Goal: Register for event/course

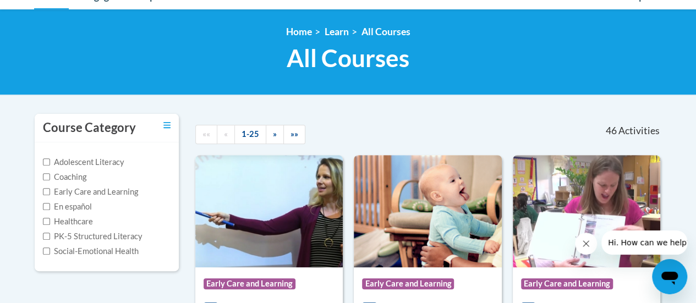
scroll to position [11, 0]
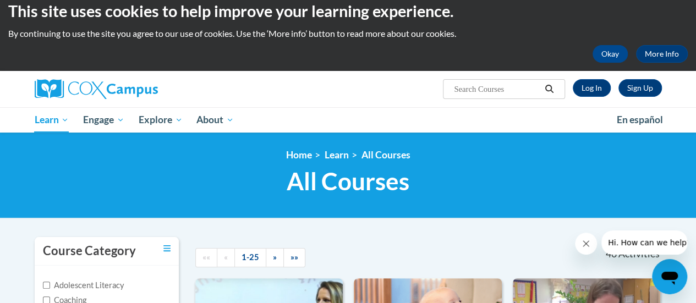
click at [488, 86] on input "Search..." at bounding box center [497, 89] width 88 height 13
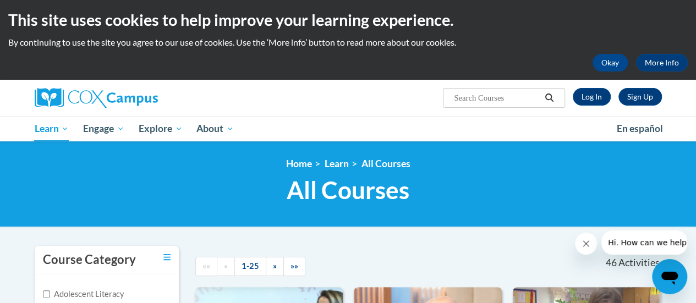
scroll to position [0, 0]
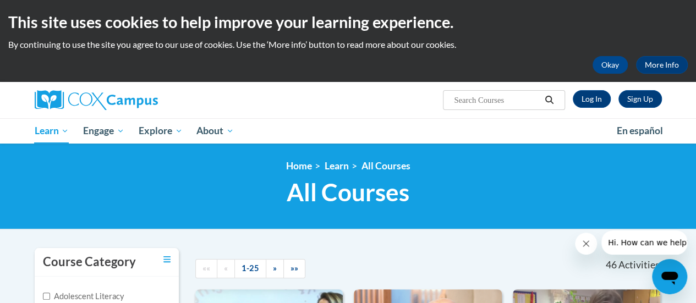
click at [477, 100] on input "Search..." at bounding box center [497, 100] width 88 height 13
type input "SUPPORTING DUAL LANGUAGE"
click at [548, 96] on icon "Search" at bounding box center [549, 100] width 10 height 8
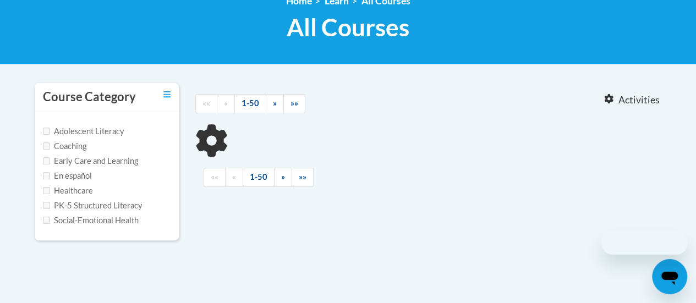
type input "SUPPORTING DUAL LANGUAGE"
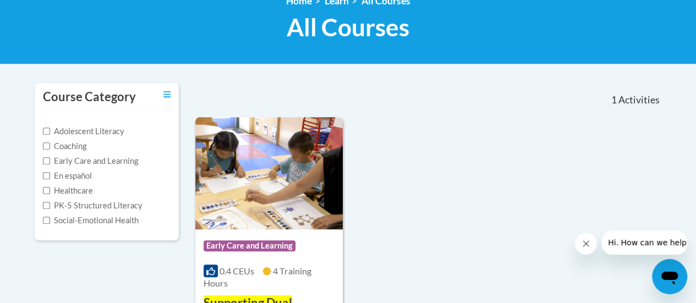
scroll to position [275, 0]
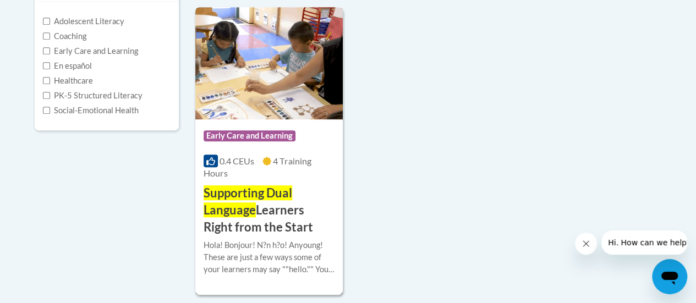
click at [267, 210] on h3 "Supporting Dual Language Learners Right from the Start" at bounding box center [269, 210] width 131 height 51
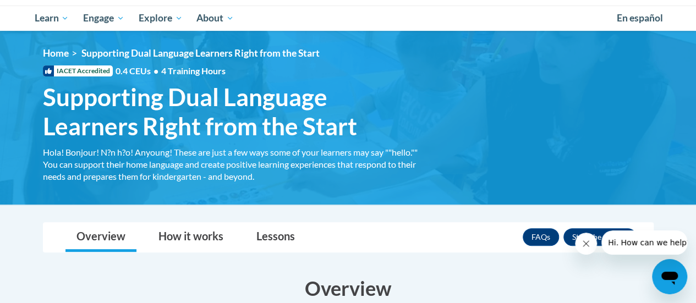
scroll to position [110, 0]
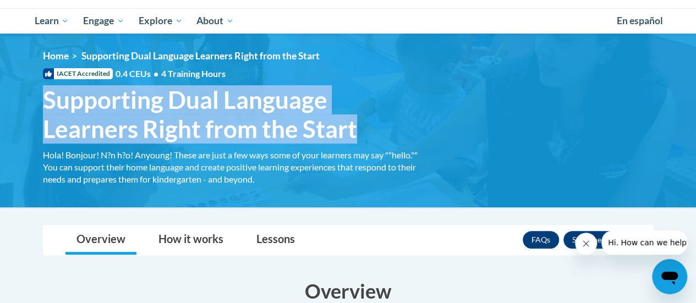
drag, startPoint x: 36, startPoint y: 98, endPoint x: 362, endPoint y: 136, distance: 327.8
click at [362, 136] on h1 "Supporting Dual Language Learners Right from the Start Hola! Bonjour! N?n h?o! …" at bounding box center [233, 114] width 396 height 58
copy span "Supporting Dual Language Learners Right from the Start"
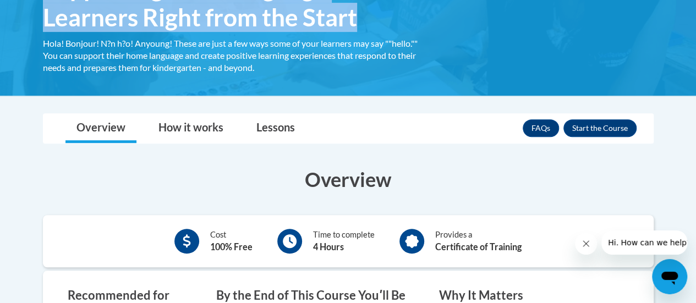
scroll to position [220, 0]
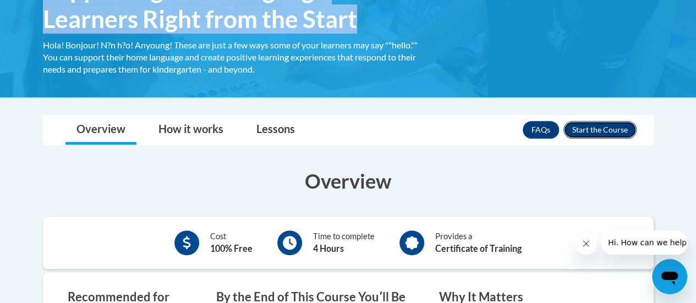
click at [583, 132] on button "Enroll" at bounding box center [599, 130] width 73 height 18
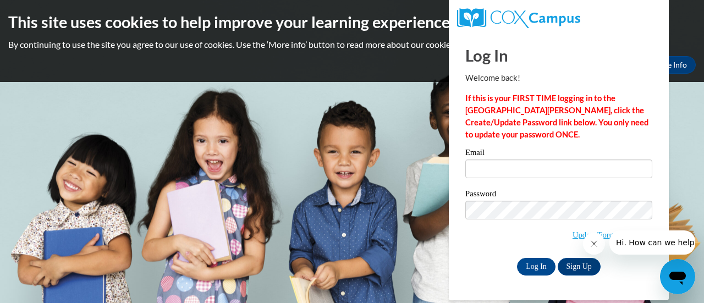
click at [461, 113] on div "Log In Welcome back! If this is your FIRST TIME logging in to the NEW Cox Campu…" at bounding box center [559, 166] width 237 height 267
click at [479, 163] on input "Email" at bounding box center [558, 169] width 187 height 19
type input "amy.green@swcsd.us"
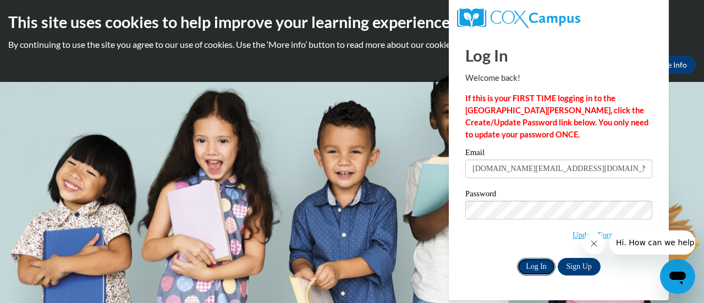
click at [542, 263] on input "Log In" at bounding box center [536, 267] width 39 height 18
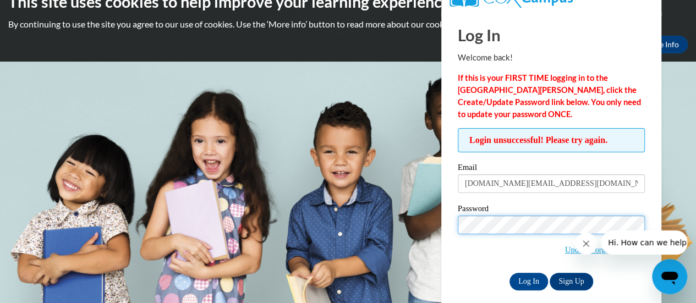
scroll to position [31, 0]
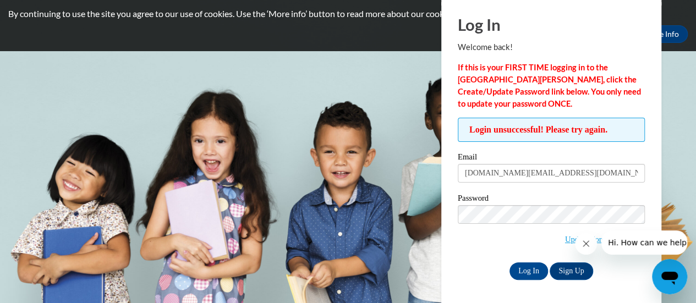
click at [539, 235] on span "Update/Forgot Password" at bounding box center [551, 228] width 187 height 46
click at [630, 170] on input "[DOMAIN_NAME][EMAIL_ADDRESS][DOMAIN_NAME]" at bounding box center [551, 173] width 187 height 19
click at [477, 271] on div "Log In Sign Up" at bounding box center [551, 271] width 187 height 18
click at [585, 245] on icon "Close message from company" at bounding box center [585, 243] width 9 height 9
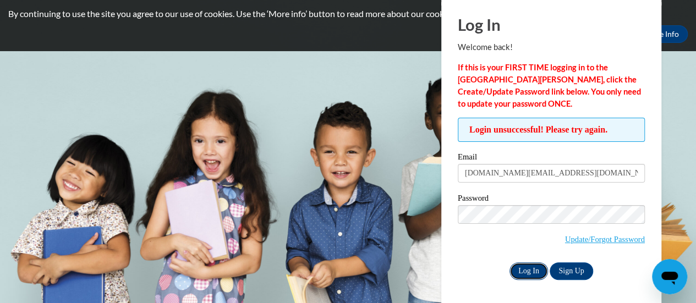
click at [523, 271] on input "Log In" at bounding box center [528, 271] width 39 height 18
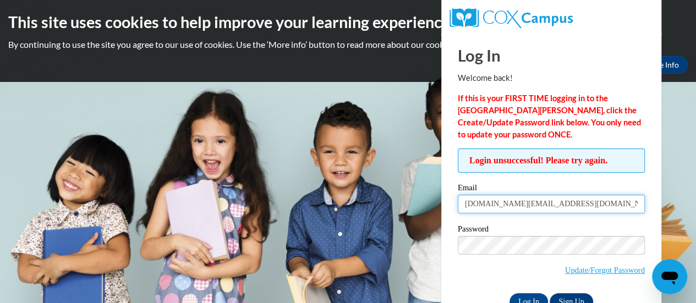
click at [561, 207] on input "[DOMAIN_NAME][EMAIL_ADDRESS][DOMAIN_NAME]" at bounding box center [551, 204] width 187 height 19
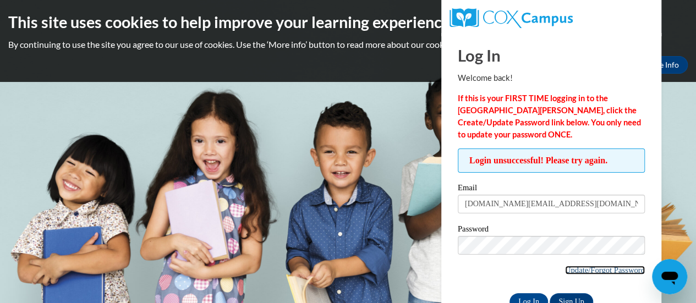
click at [631, 270] on link "Update/Forgot Password" at bounding box center [605, 270] width 80 height 9
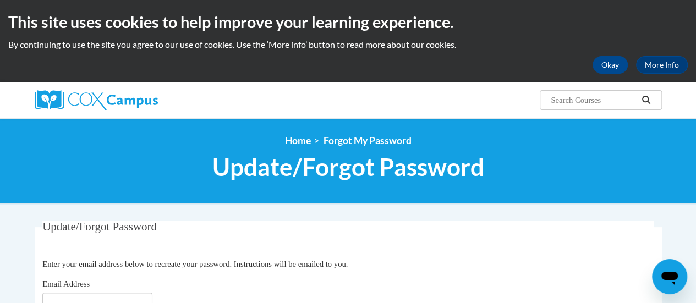
scroll to position [110, 0]
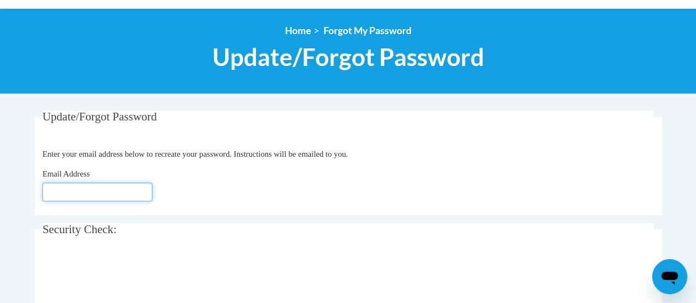
click at [104, 192] on input "Email Address" at bounding box center [97, 192] width 110 height 19
type input "[DOMAIN_NAME][EMAIL_ADDRESS][DOMAIN_NAME]"
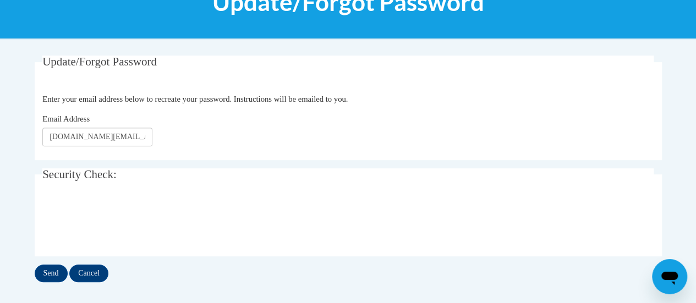
scroll to position [220, 0]
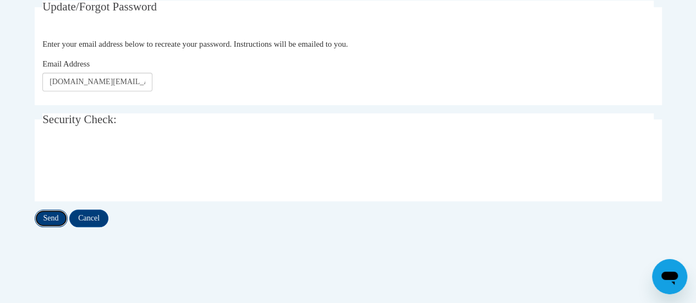
click at [37, 216] on input "Send" at bounding box center [51, 219] width 33 height 18
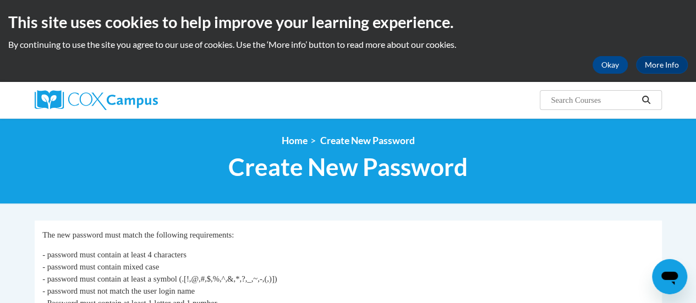
scroll to position [165, 0]
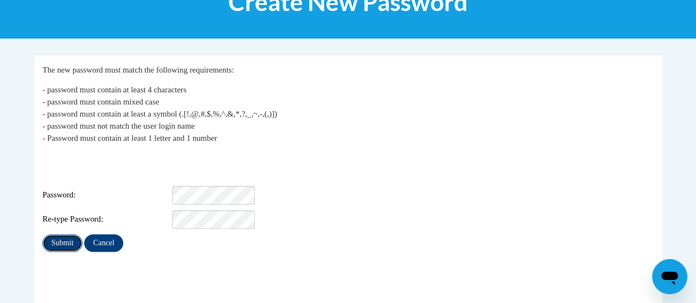
click at [69, 234] on input "Submit" at bounding box center [62, 243] width 40 height 18
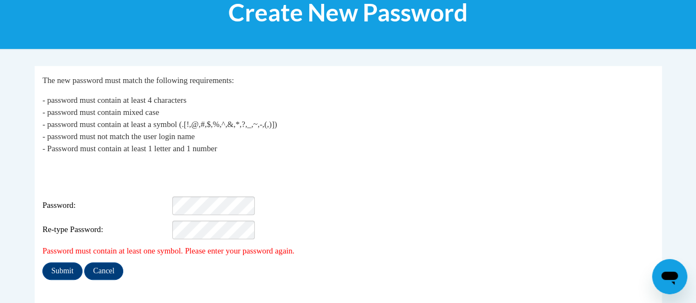
scroll to position [165, 0]
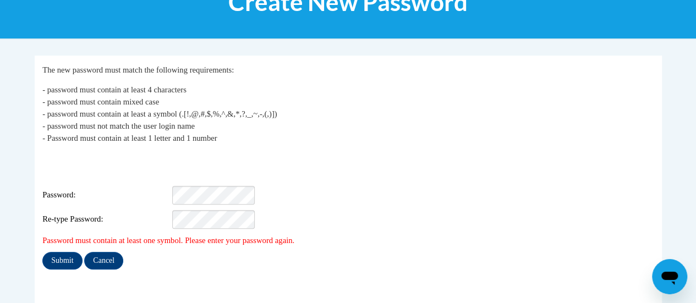
click at [149, 268] on fieldset "My Password The new password must match the following requirements: - password …" at bounding box center [348, 190] width 627 height 268
click at [63, 252] on input "Submit" at bounding box center [62, 261] width 40 height 18
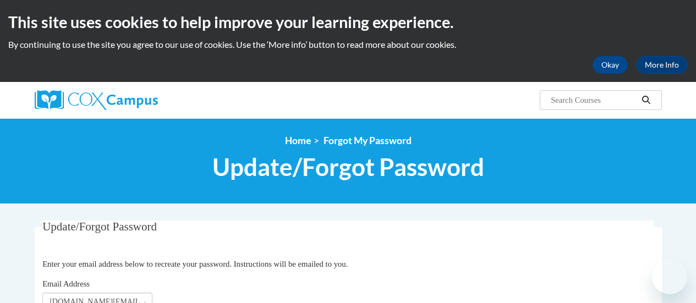
scroll to position [164, 0]
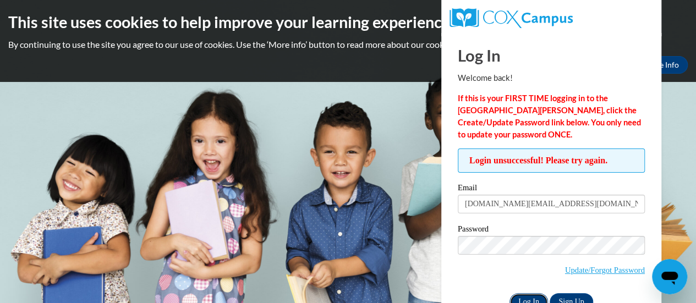
click at [530, 296] on input "Log In" at bounding box center [528, 302] width 39 height 18
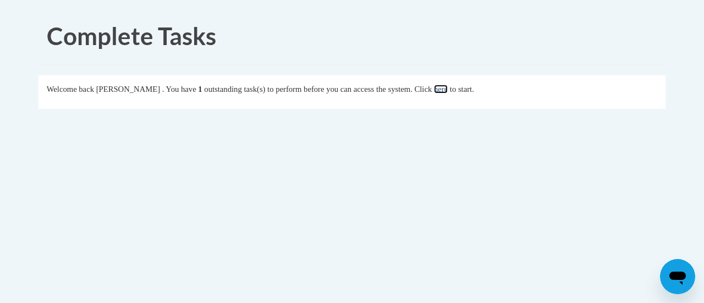
click at [447, 90] on link "here" at bounding box center [441, 89] width 14 height 9
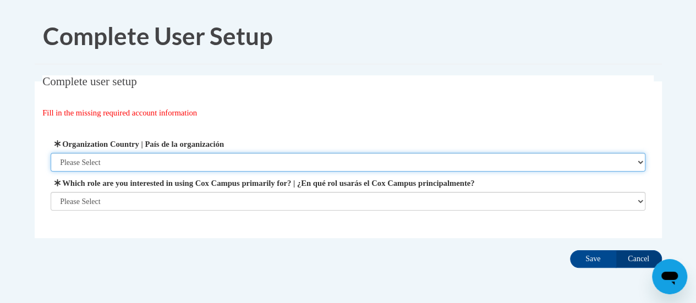
click at [135, 164] on select "Please Select United States | Estados Unidos Outside of the United States | Fue…" at bounding box center [348, 162] width 595 height 19
select select "ad49bcad-a171-4b2e-b99c-48b446064914"
click at [51, 153] on select "Please Select United States | Estados Unidos Outside of the United States | Fue…" at bounding box center [348, 162] width 595 height 19
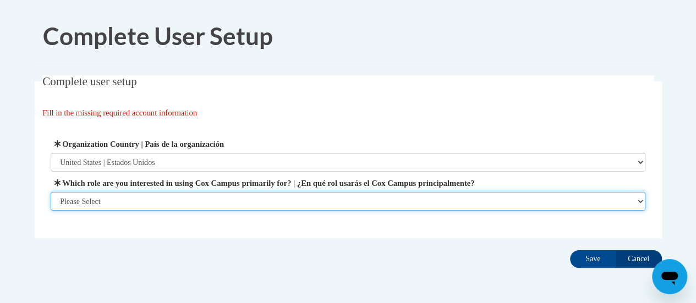
click at [130, 200] on select "Please Select College/University | Colegio/Universidad Community/Nonprofit Part…" at bounding box center [348, 201] width 595 height 19
select select "fbf2d438-af2f-41f8-98f1-81c410e29de3"
click at [51, 211] on select "Please Select College/University | Colegio/Universidad Community/Nonprofit Part…" at bounding box center [348, 201] width 595 height 19
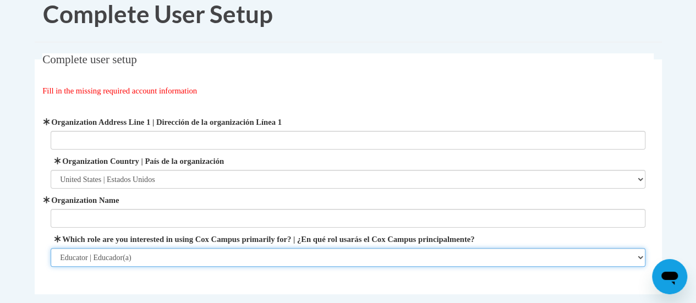
scroll to position [55, 0]
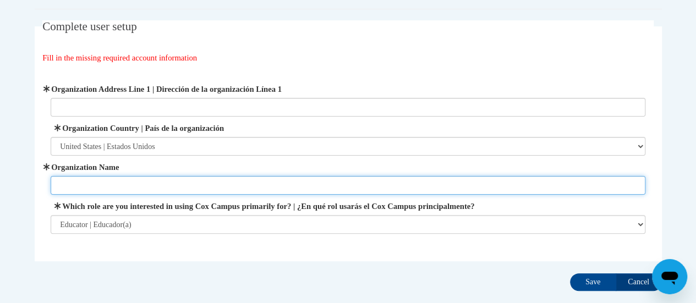
click at [141, 186] on input "Organization Name" at bounding box center [348, 185] width 595 height 19
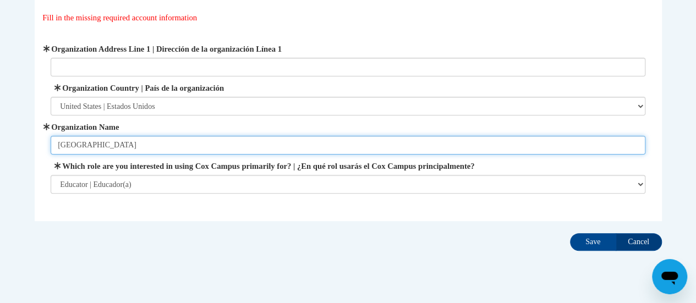
scroll to position [97, 0]
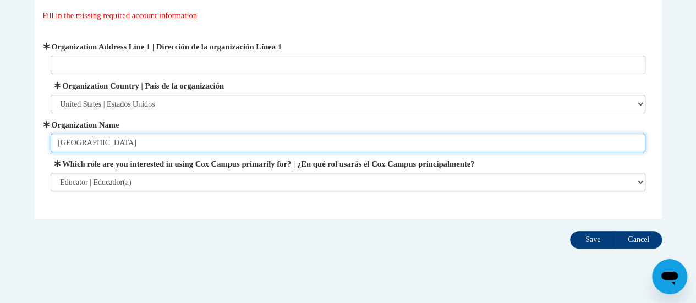
type input "South Western City Schools"
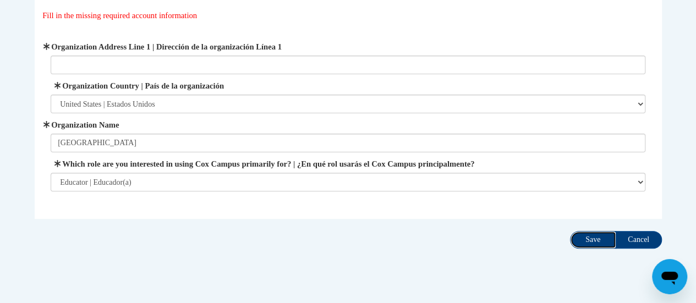
click at [593, 241] on input "Save" at bounding box center [593, 240] width 46 height 18
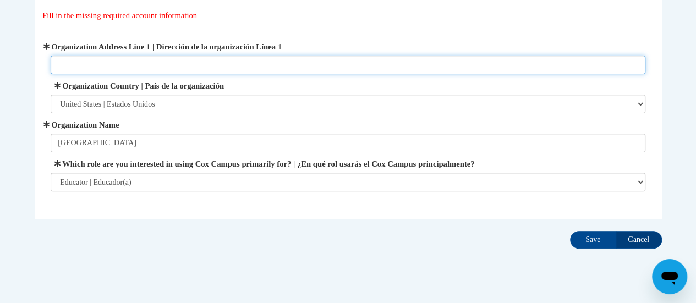
click at [132, 63] on input "Organization Address Line 1 | Dirección de la organización Línea 1" at bounding box center [348, 65] width 595 height 19
type input "4702 Stiles Ave."
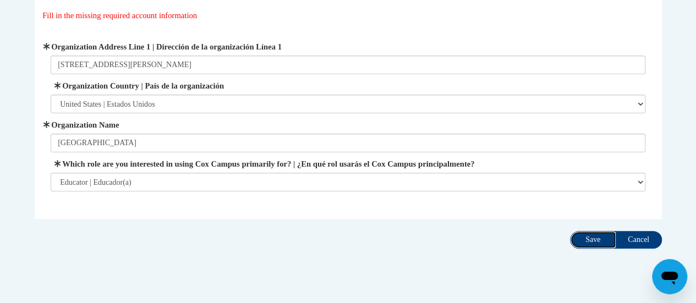
click at [587, 242] on input "Save" at bounding box center [593, 240] width 46 height 18
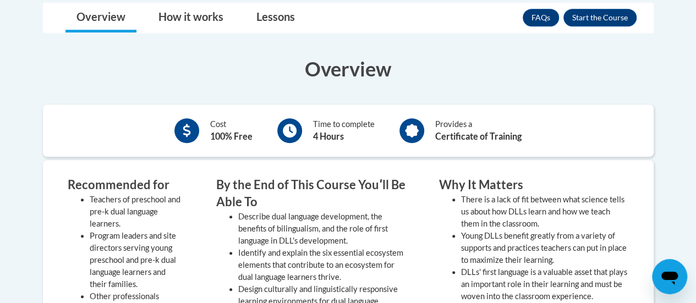
scroll to position [275, 0]
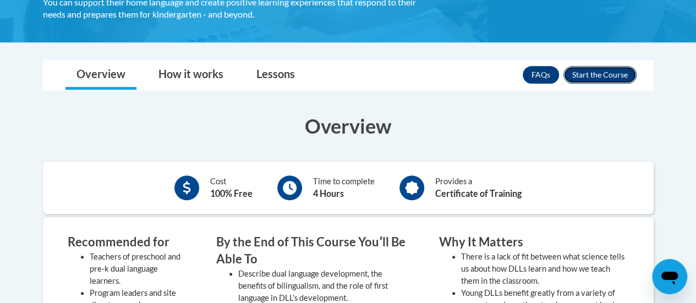
click at [618, 75] on button "Enroll" at bounding box center [599, 75] width 73 height 18
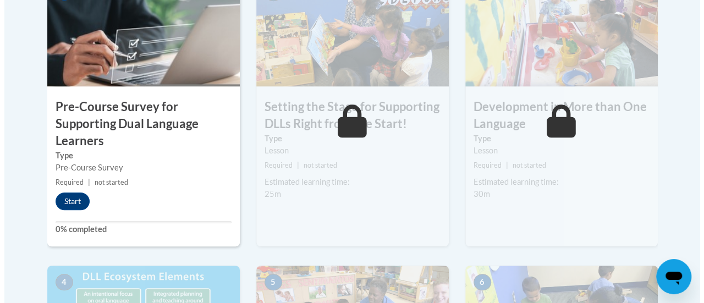
scroll to position [440, 0]
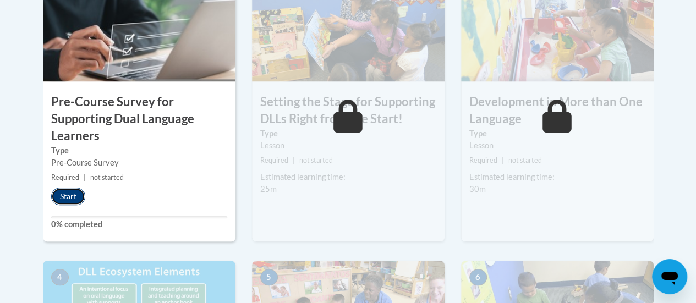
click at [68, 195] on button "Start" at bounding box center [68, 197] width 34 height 18
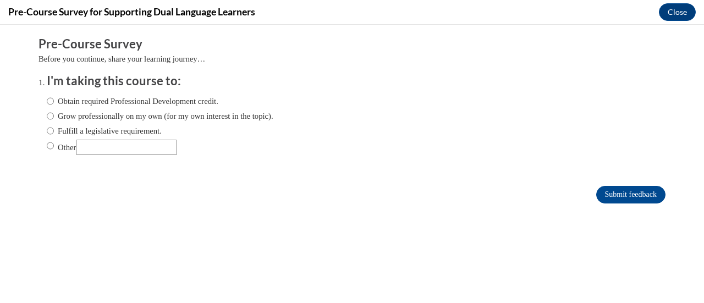
scroll to position [0, 0]
click at [47, 102] on input "Obtain required Professional Development credit." at bounding box center [50, 101] width 7 height 12
radio input "true"
click at [599, 199] on input "Submit feedback" at bounding box center [630, 195] width 69 height 18
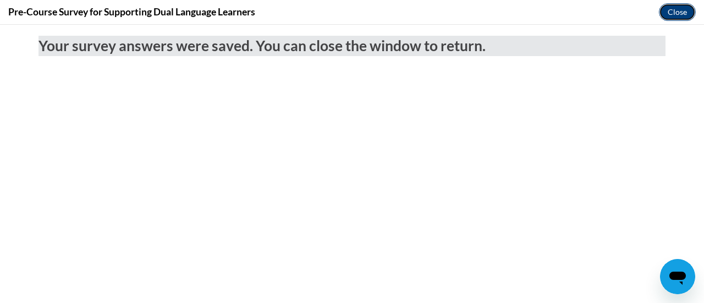
click at [690, 9] on button "Close" at bounding box center [677, 12] width 37 height 18
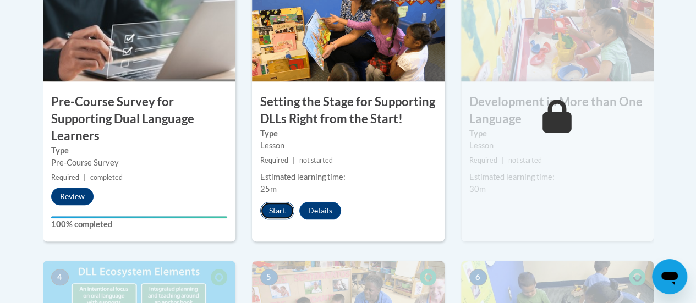
click at [283, 206] on button "Start" at bounding box center [277, 211] width 34 height 18
